Goal: Find specific page/section: Find specific page/section

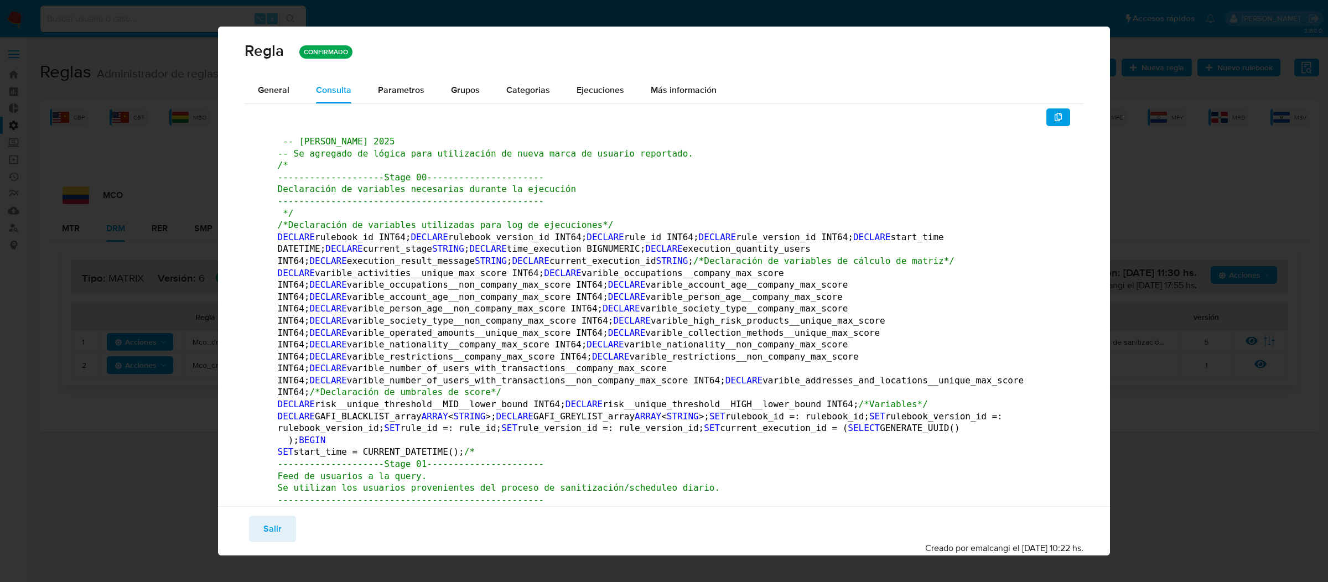
click at [274, 527] on span "Salir" at bounding box center [272, 529] width 18 height 24
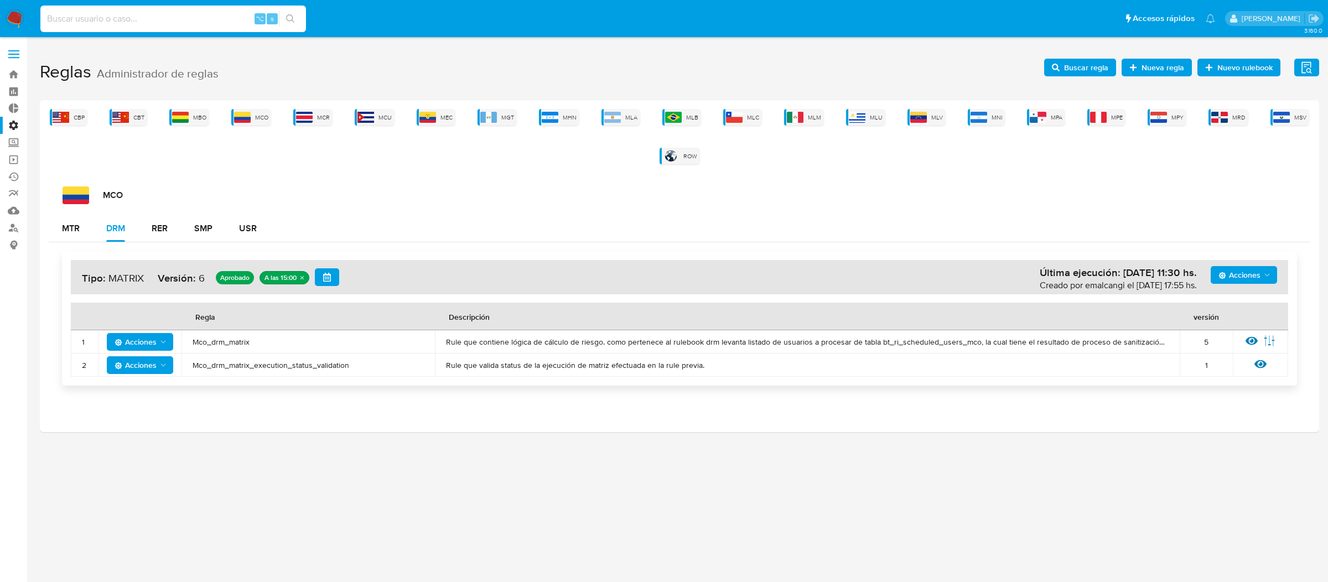
click at [213, 17] on input at bounding box center [173, 19] width 266 height 14
type input "ericmalcangi"
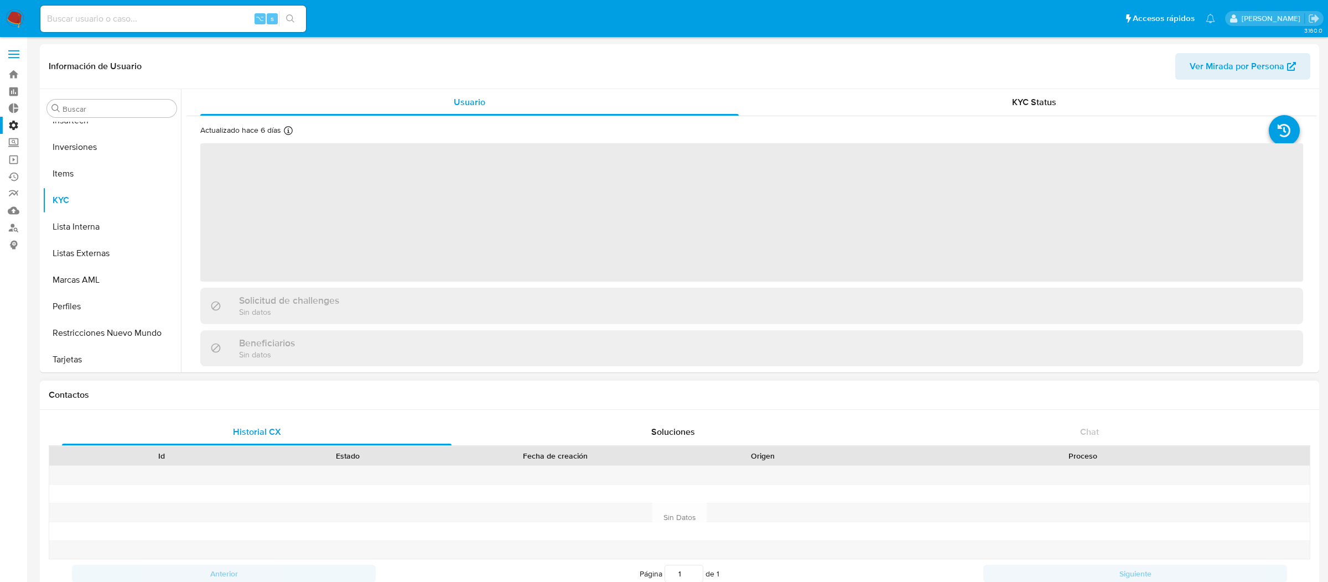
scroll to position [520, 0]
select select "10"
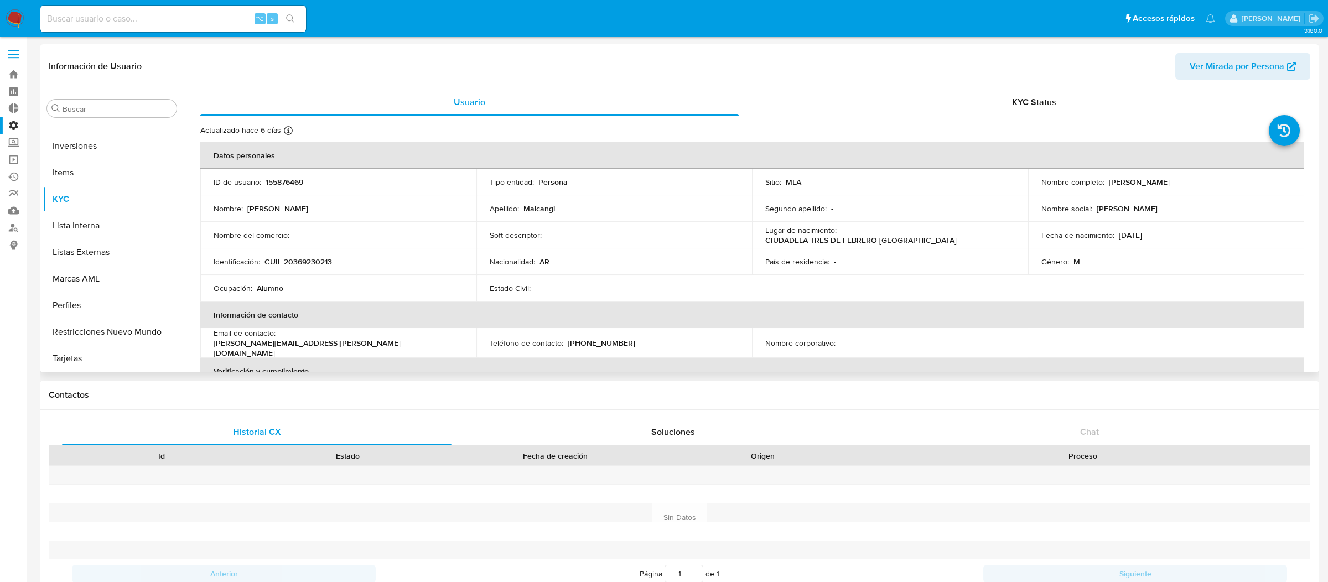
click at [298, 179] on p "155876469" at bounding box center [285, 182] width 38 height 10
copy p "155876469"
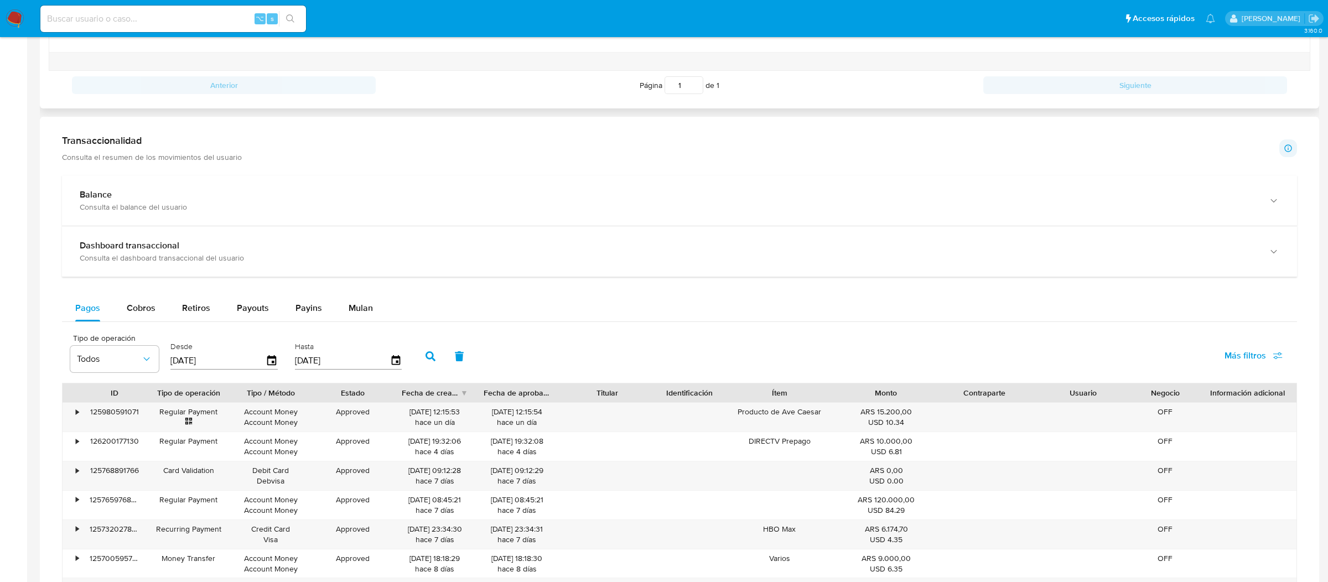
scroll to position [728, 0]
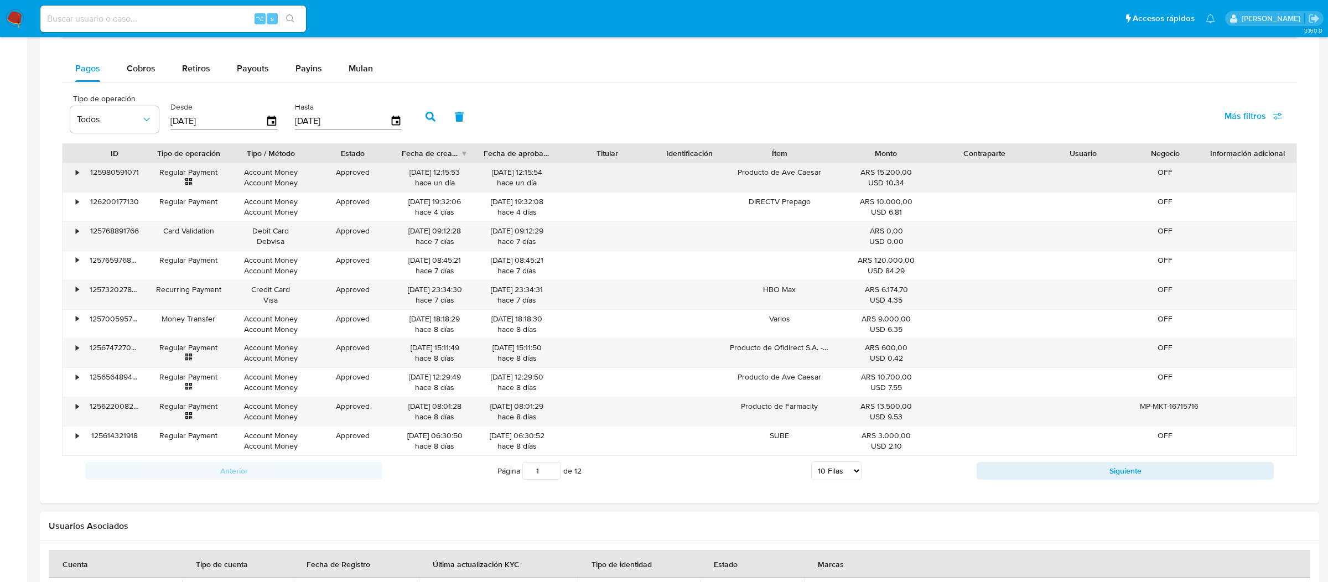
click at [70, 167] on div "•" at bounding box center [72, 177] width 19 height 29
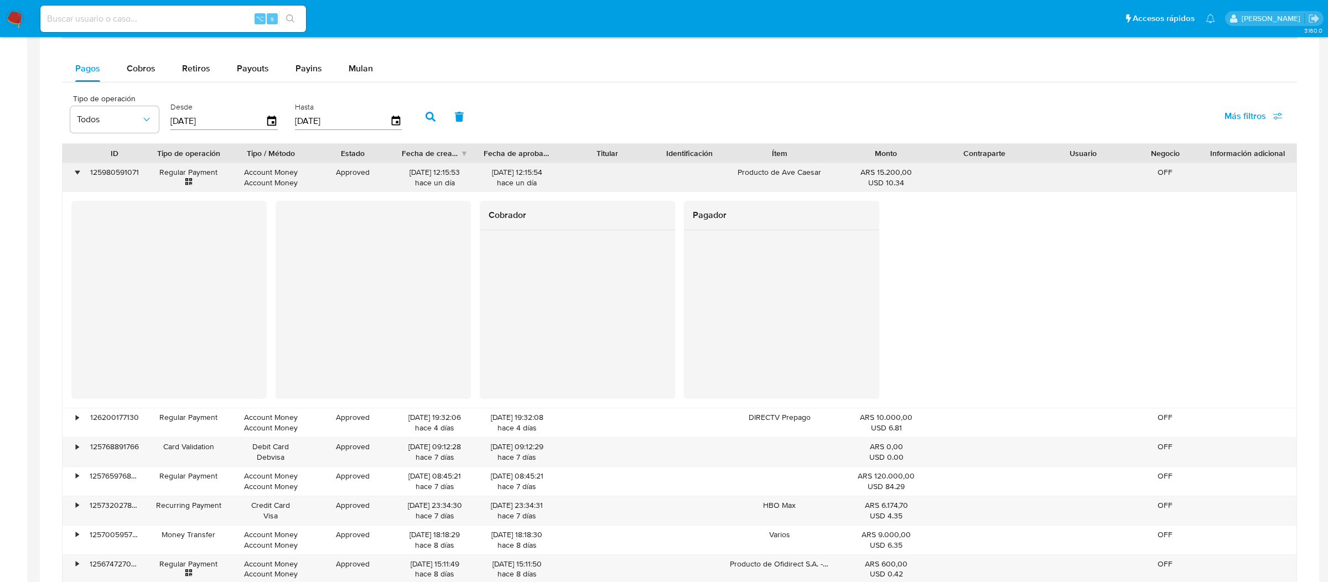
click at [70, 167] on div "•" at bounding box center [72, 177] width 19 height 29
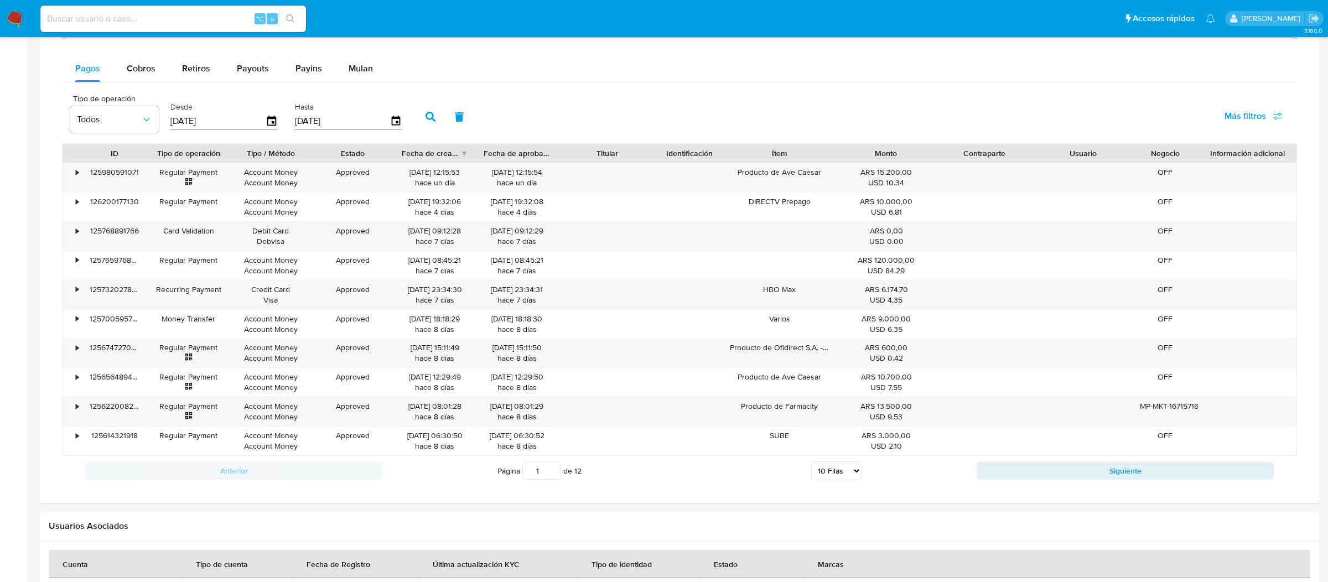
scroll to position [0, 0]
